Goal: Browse casually

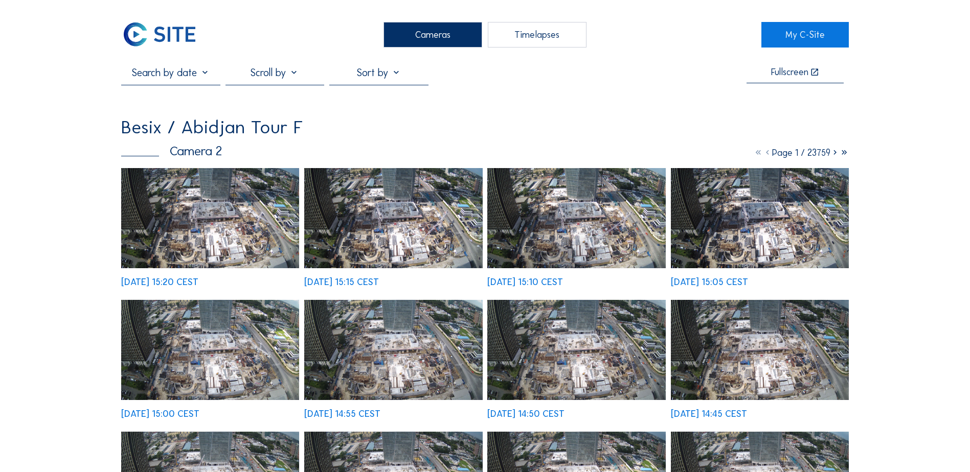
click at [245, 225] on img at bounding box center [210, 218] width 178 height 100
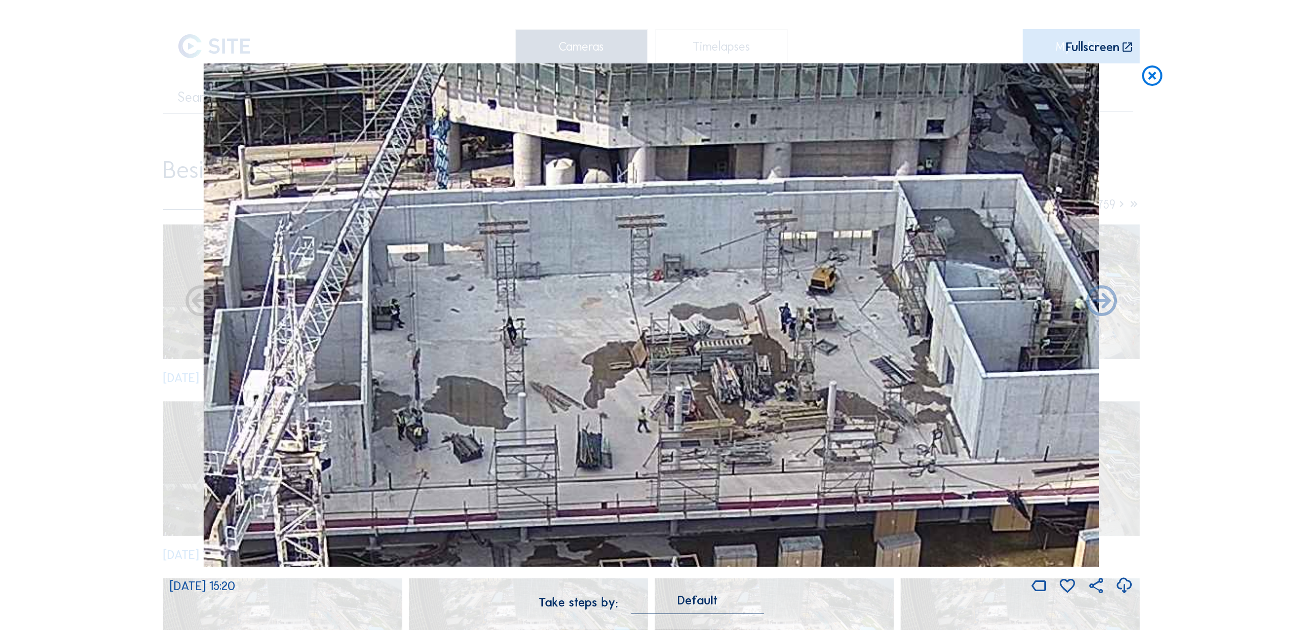
drag, startPoint x: 625, startPoint y: 291, endPoint x: 612, endPoint y: 324, distance: 35.1
click at [612, 324] on img at bounding box center [650, 315] width 895 height 504
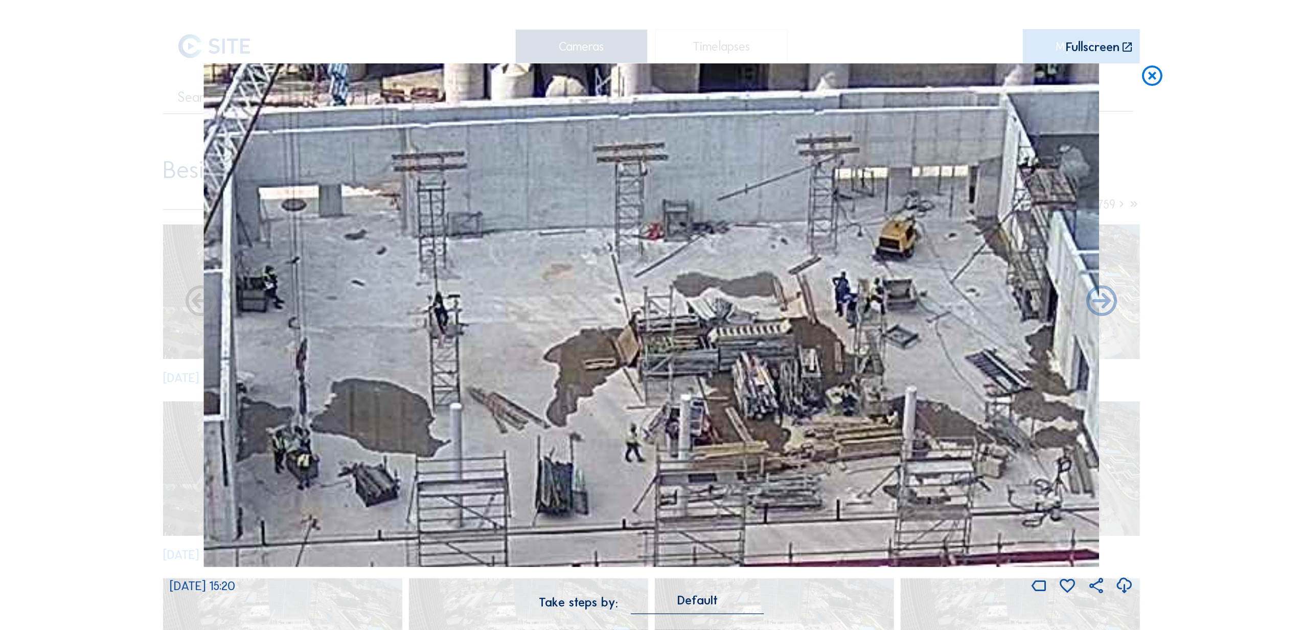
drag, startPoint x: 724, startPoint y: 422, endPoint x: 722, endPoint y: 359, distance: 62.9
click at [722, 359] on img at bounding box center [650, 315] width 895 height 504
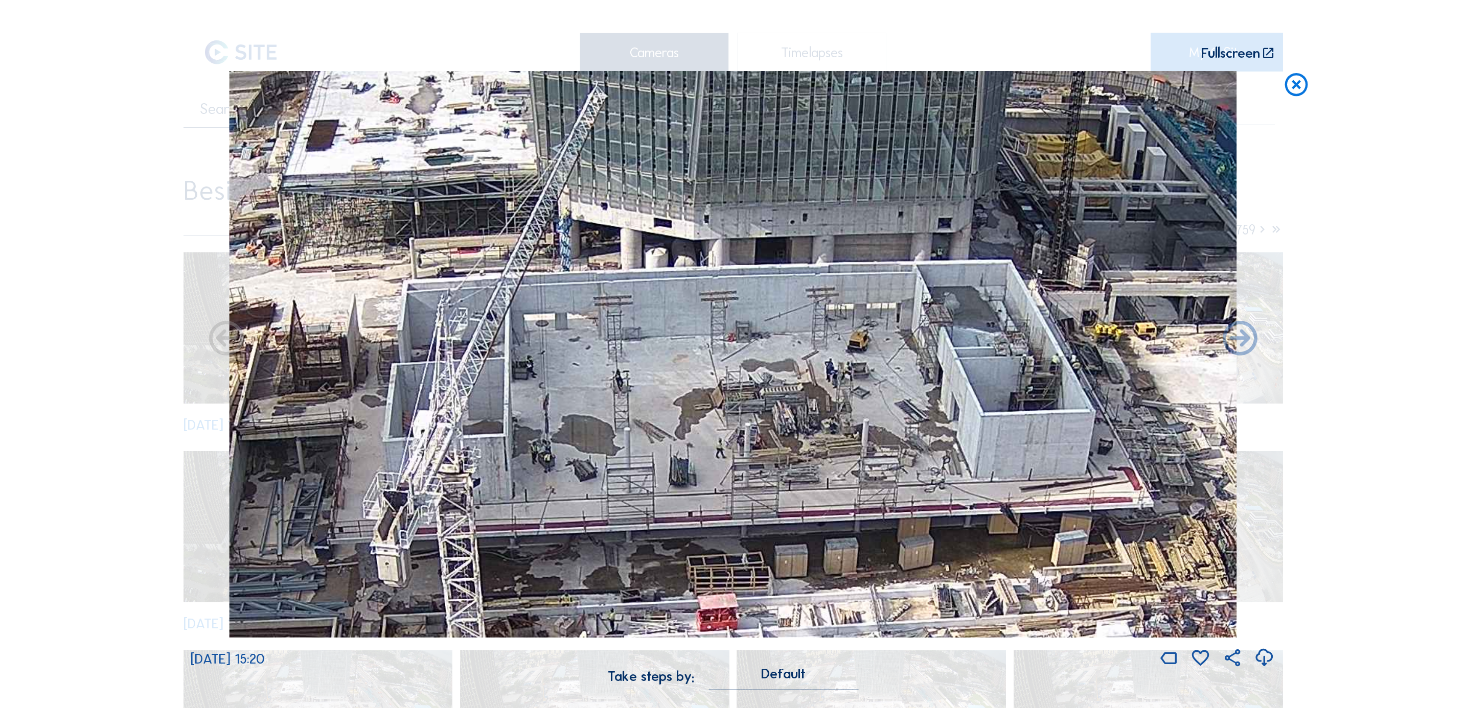
drag, startPoint x: 796, startPoint y: 287, endPoint x: 750, endPoint y: 386, distance: 109.1
click at [751, 386] on img at bounding box center [732, 354] width 1007 height 567
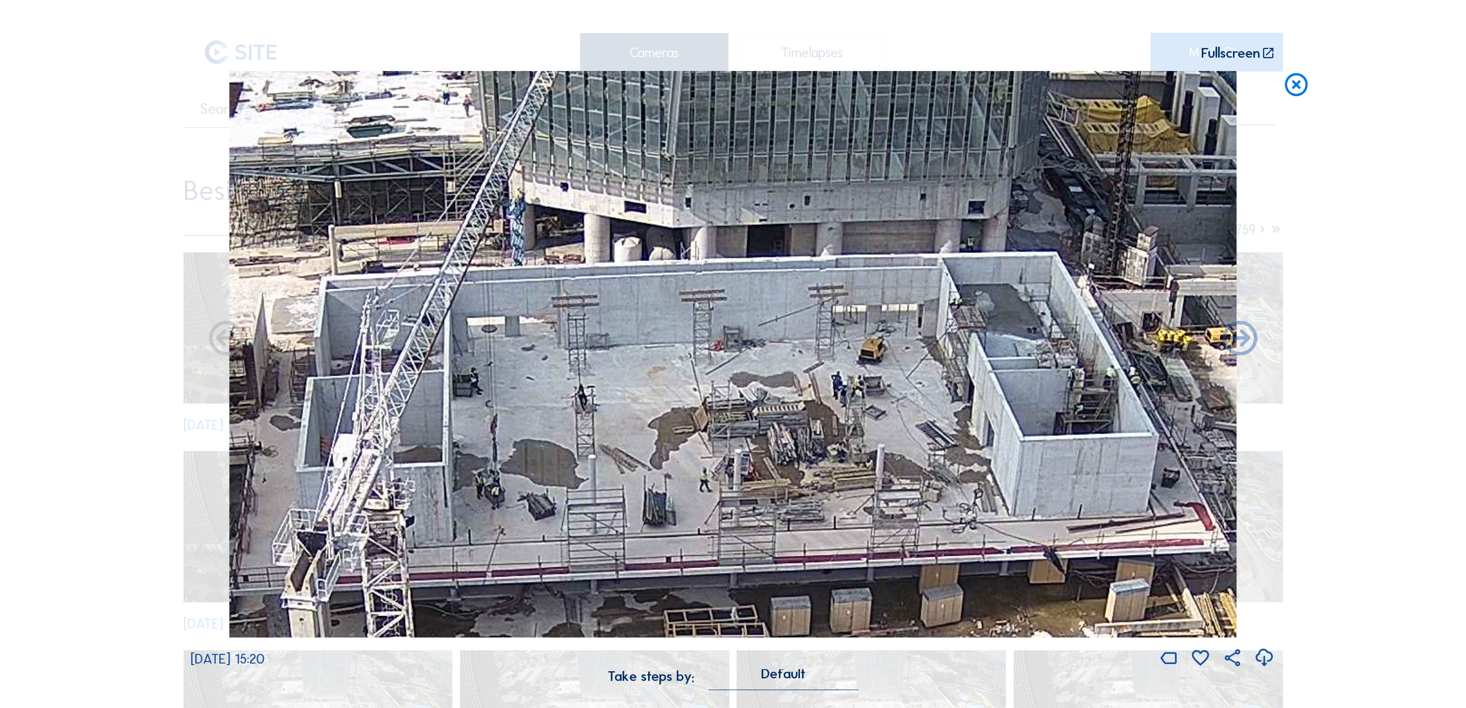
click at [750, 408] on img at bounding box center [732, 354] width 1007 height 567
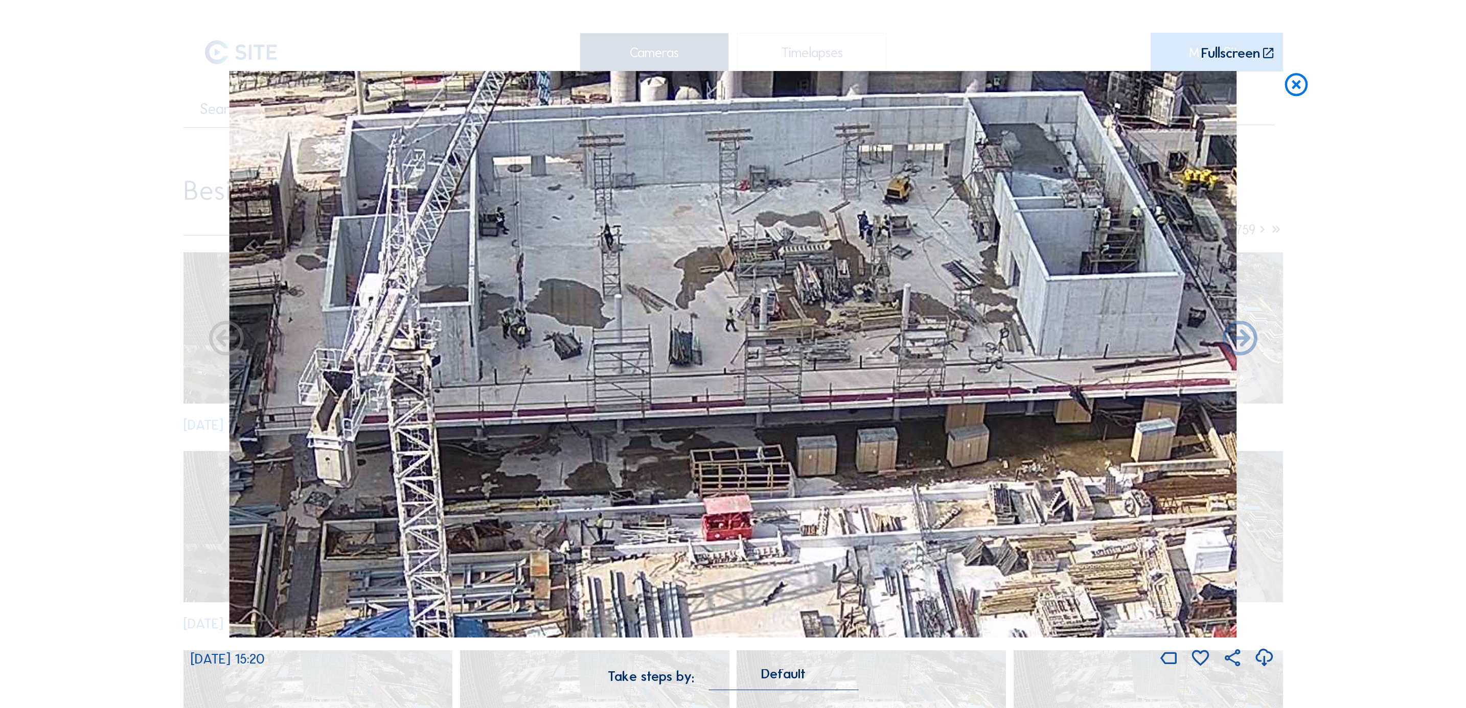
drag, startPoint x: 660, startPoint y: 515, endPoint x: 672, endPoint y: 350, distance: 165.5
click at [681, 199] on img at bounding box center [732, 354] width 1007 height 567
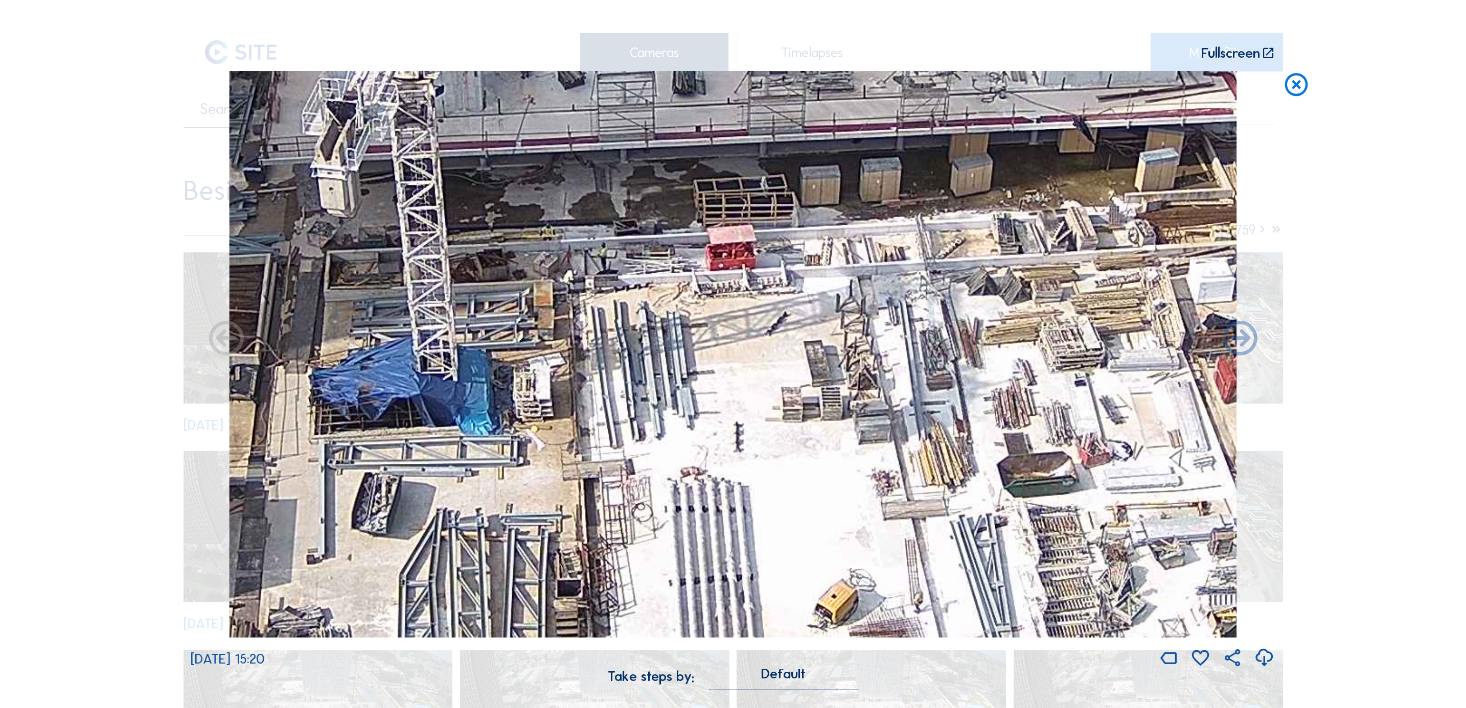
drag, startPoint x: 676, startPoint y: 438, endPoint x: 681, endPoint y: 337, distance: 100.3
click at [681, 337] on img at bounding box center [732, 354] width 1007 height 567
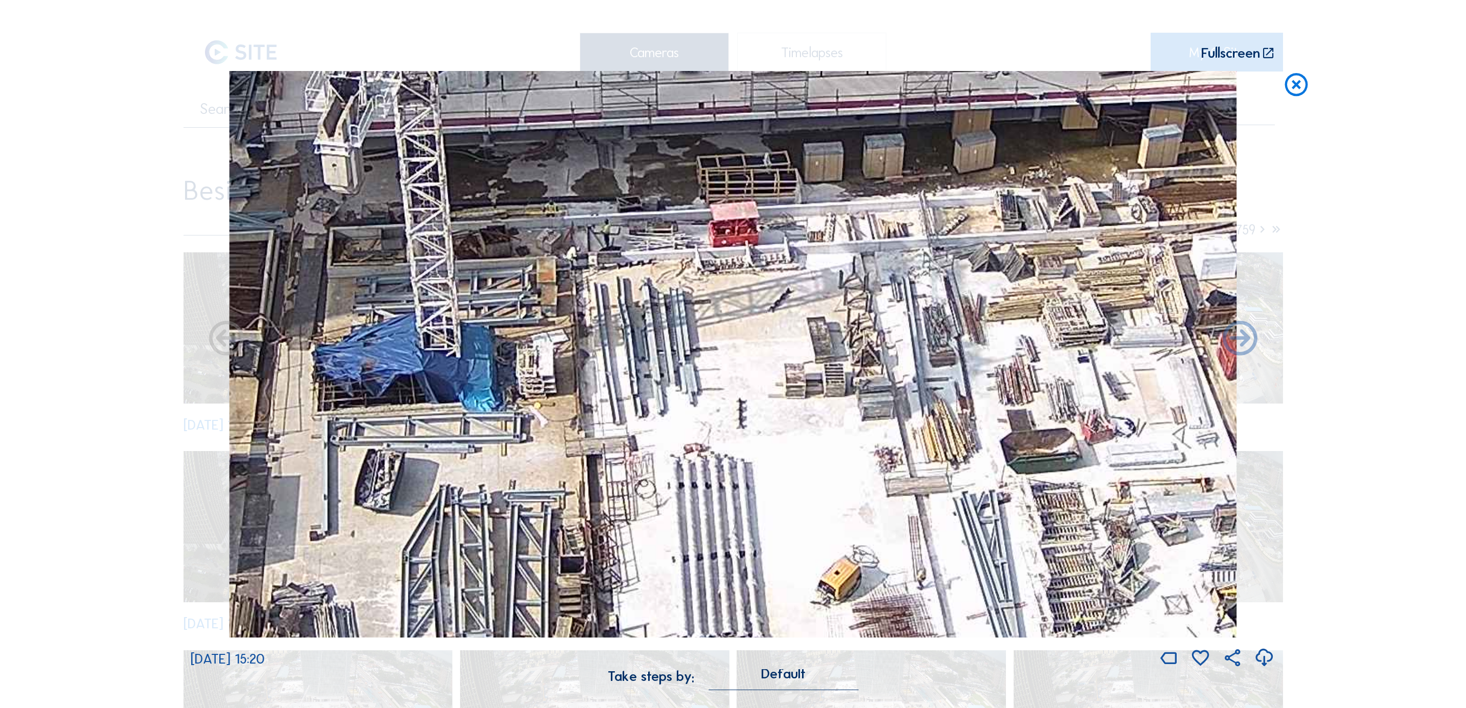
drag, startPoint x: 664, startPoint y: 501, endPoint x: 667, endPoint y: 363, distance: 138.0
click at [669, 365] on img at bounding box center [732, 354] width 1007 height 567
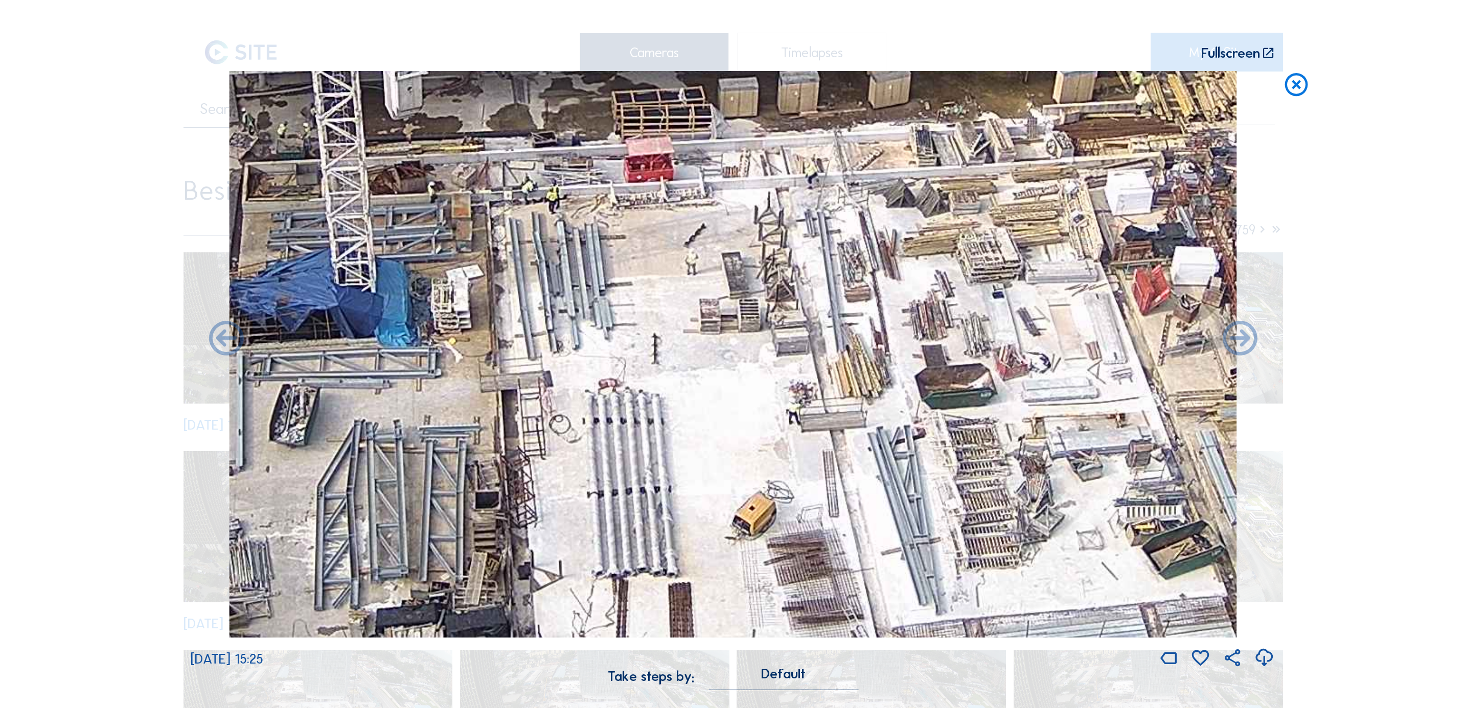
drag, startPoint x: 733, startPoint y: 346, endPoint x: 632, endPoint y: 427, distance: 130.2
click at [632, 427] on img at bounding box center [732, 354] width 1007 height 567
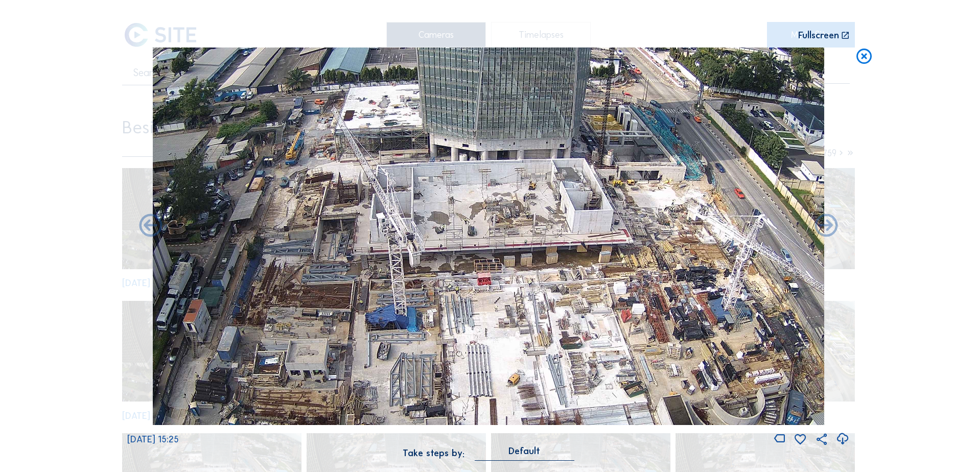
drag, startPoint x: 482, startPoint y: 212, endPoint x: 491, endPoint y: 251, distance: 40.3
click at [491, 250] on img at bounding box center [489, 237] width 672 height 378
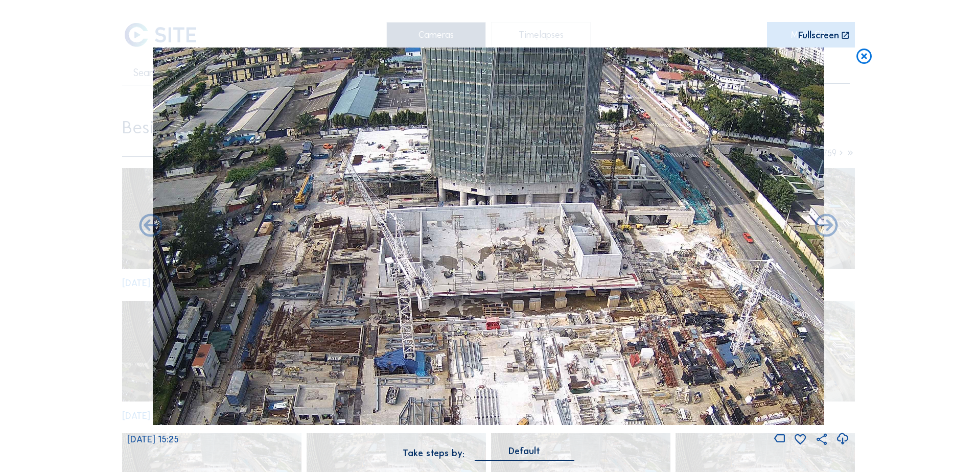
drag, startPoint x: 485, startPoint y: 220, endPoint x: 487, endPoint y: 240, distance: 20.0
click at [487, 240] on img at bounding box center [489, 237] width 672 height 378
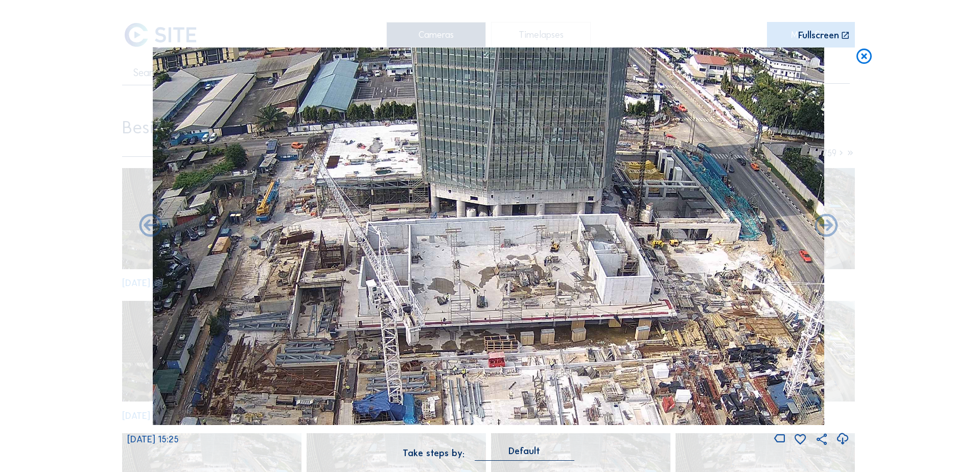
click at [487, 241] on img at bounding box center [489, 237] width 672 height 378
click at [58, 44] on div "Scroll to travel through time | Press 'Alt' Button + Scroll to Zoom | Click and…" at bounding box center [488, 236] width 977 height 472
